Goal: Transaction & Acquisition: Book appointment/travel/reservation

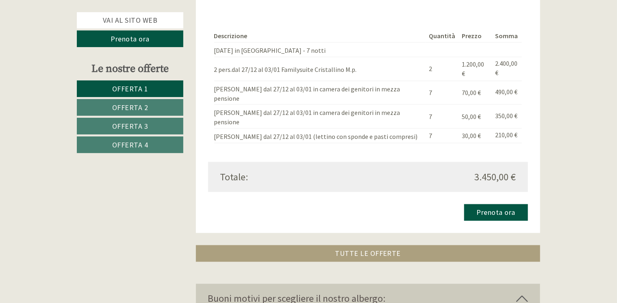
scroll to position [2105, 0]
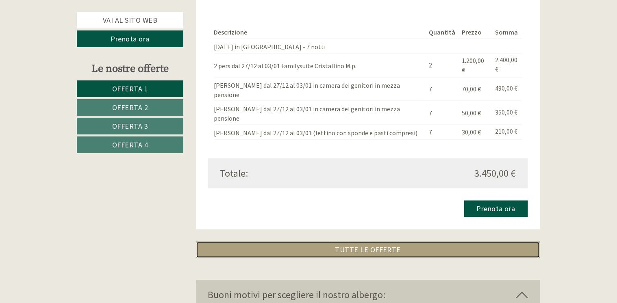
click at [471, 242] on link "TUTTE LE OFFERTE" at bounding box center [368, 250] width 345 height 17
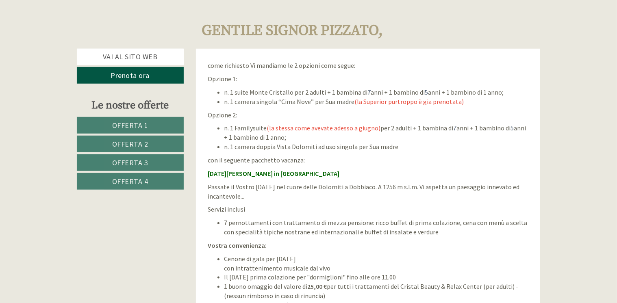
scroll to position [310, 0]
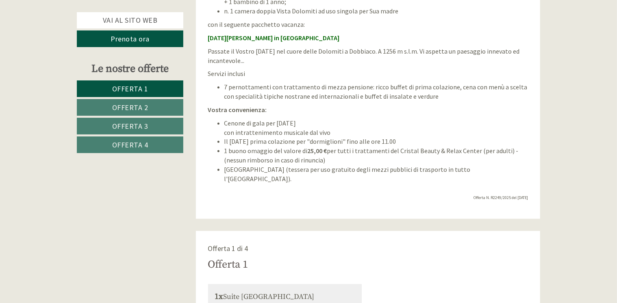
scroll to position [644, 0]
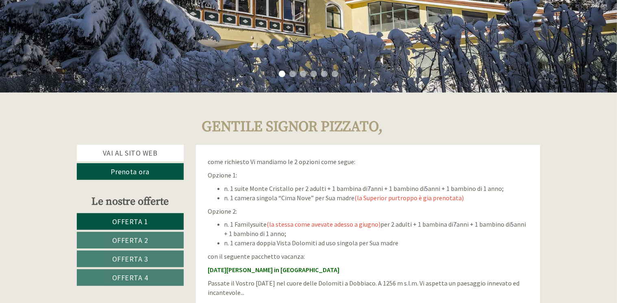
scroll to position [272, 0]
